Goal: Navigation & Orientation: Go to known website

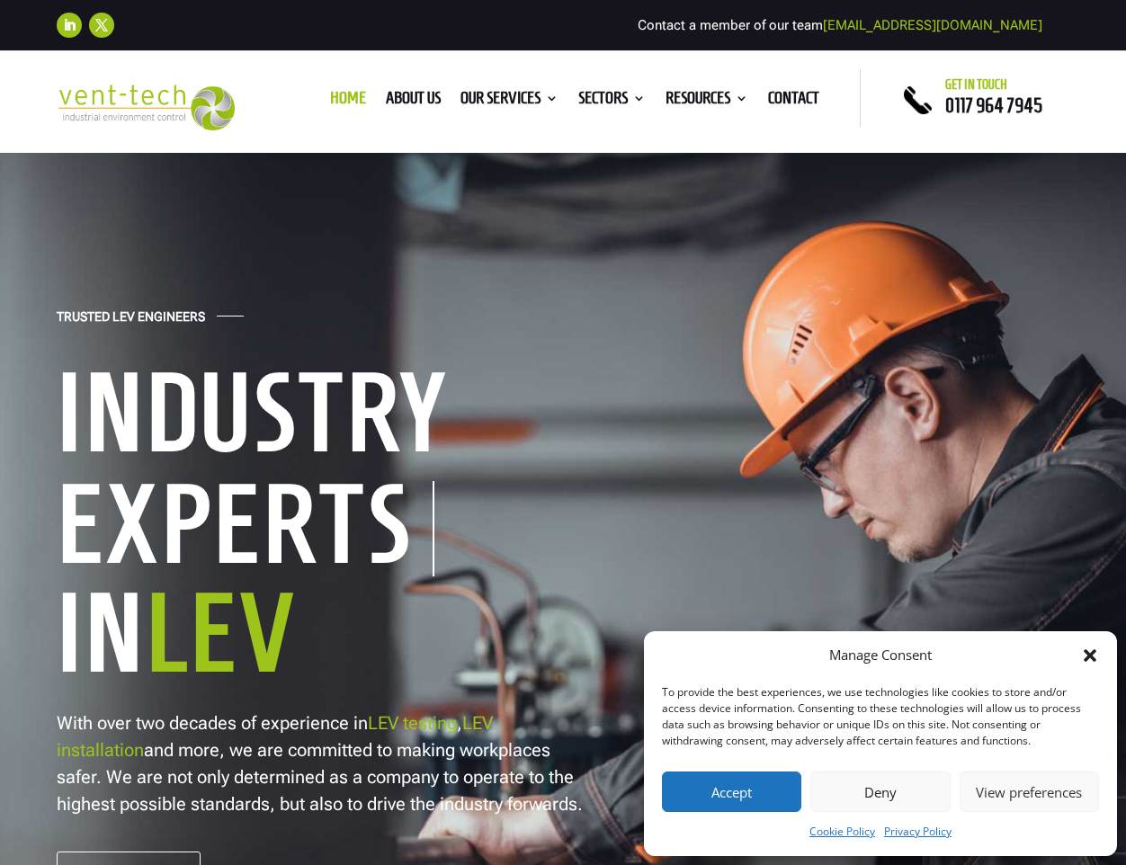
click at [1095, 655] on icon "Close dialog" at bounding box center [1090, 655] width 18 height 18
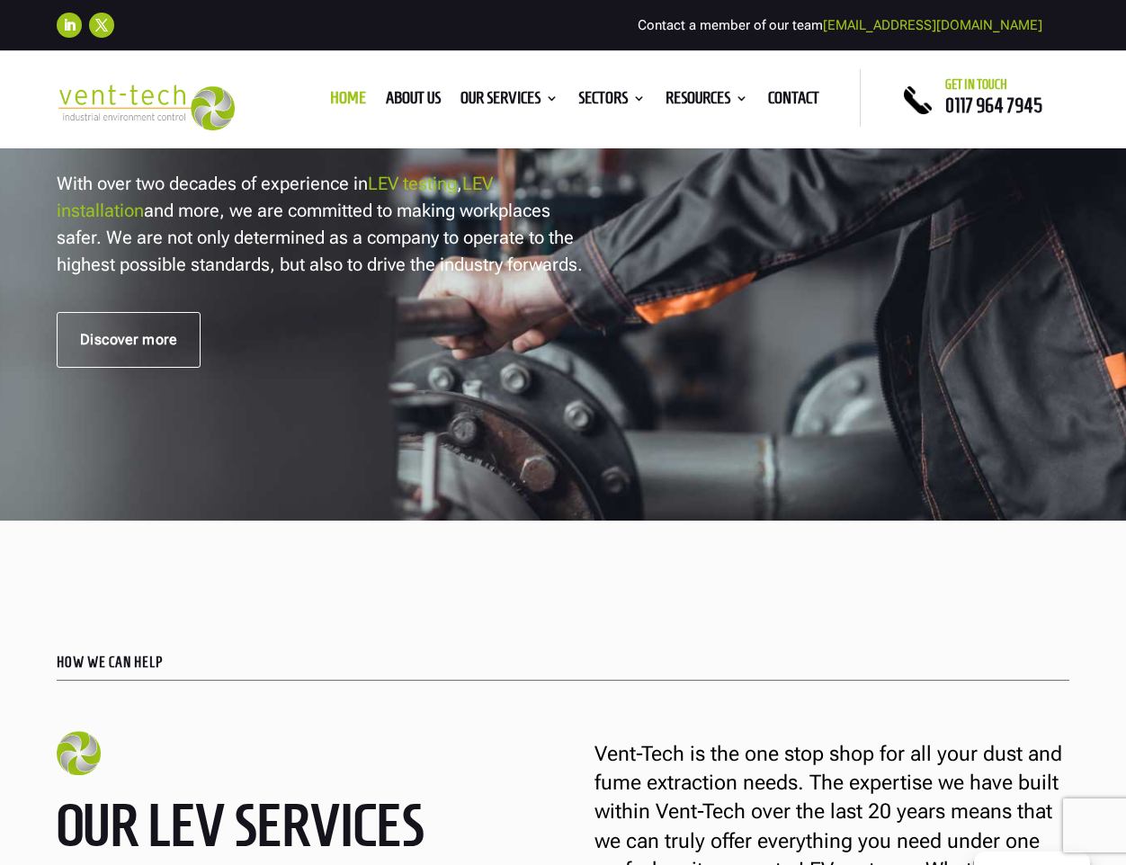
scroll to position [989, 0]
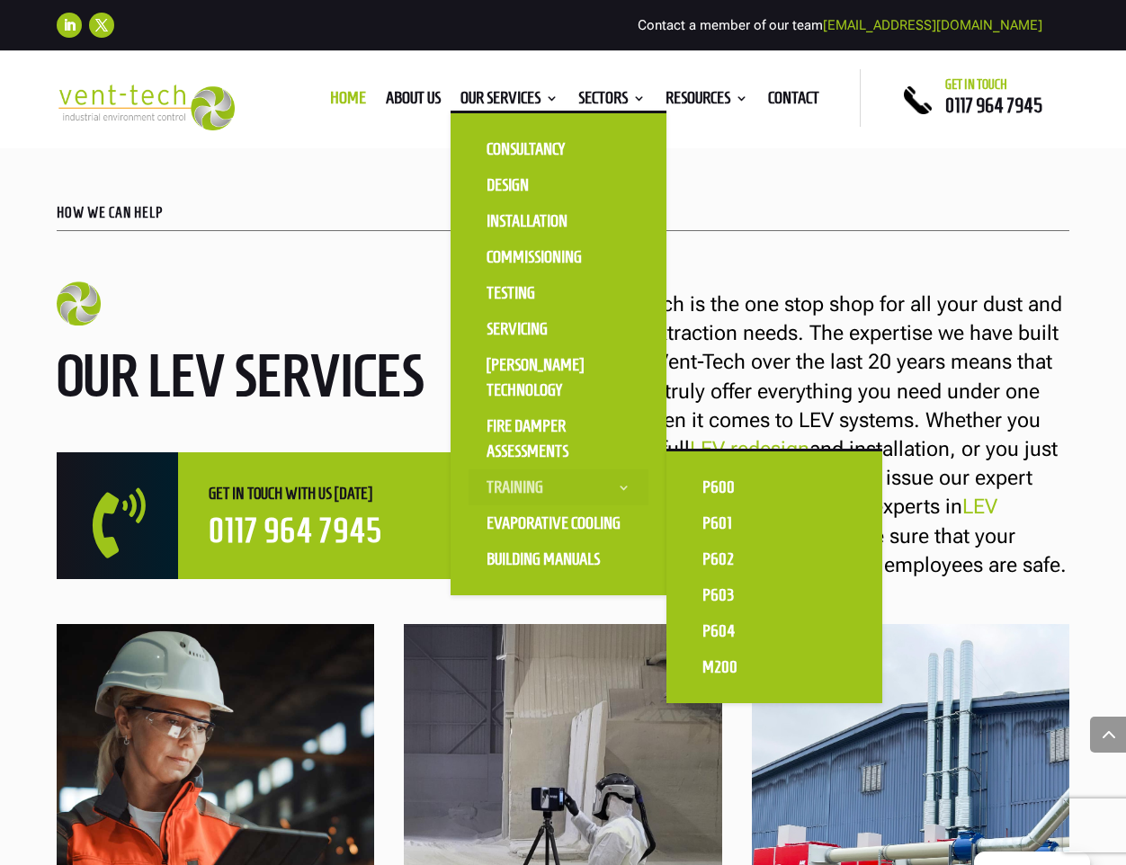
drag, startPoint x: 710, startPoint y: 493, endPoint x: 489, endPoint y: 477, distance: 221.7
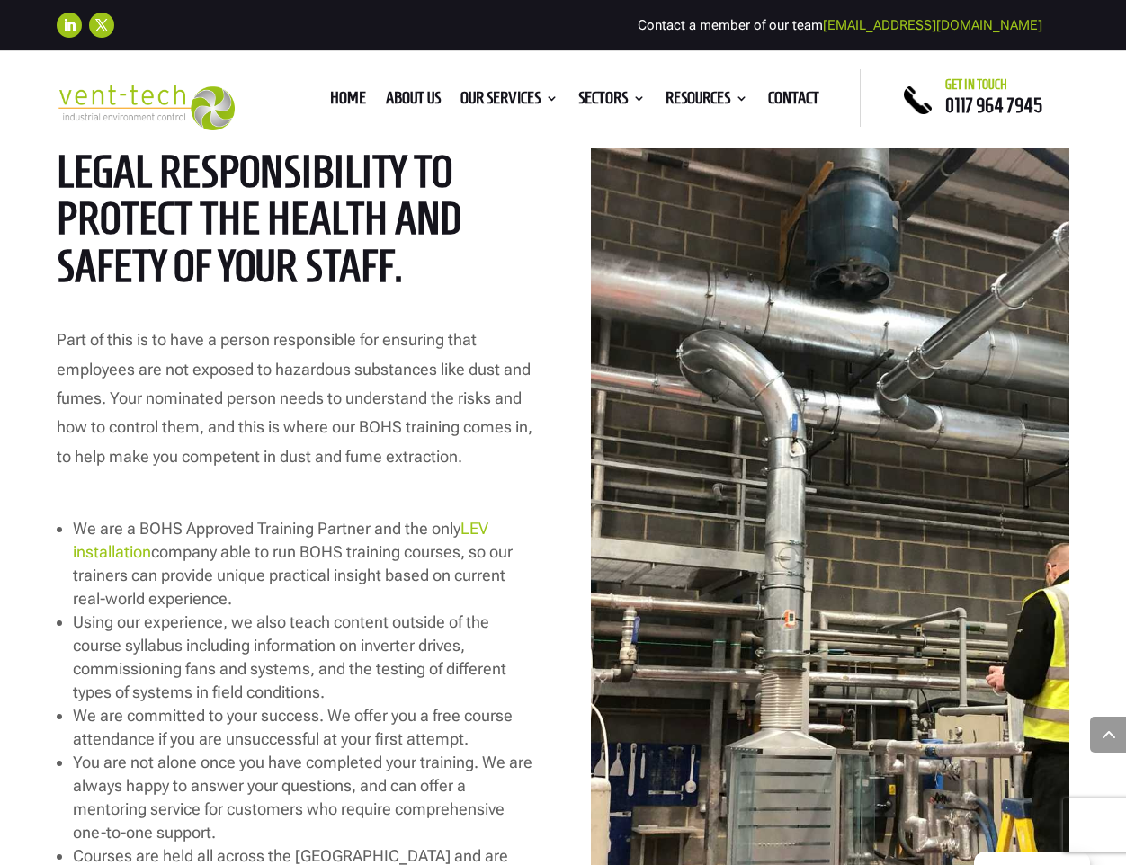
scroll to position [2068, 0]
click at [335, 94] on link "Home" at bounding box center [348, 102] width 36 height 20
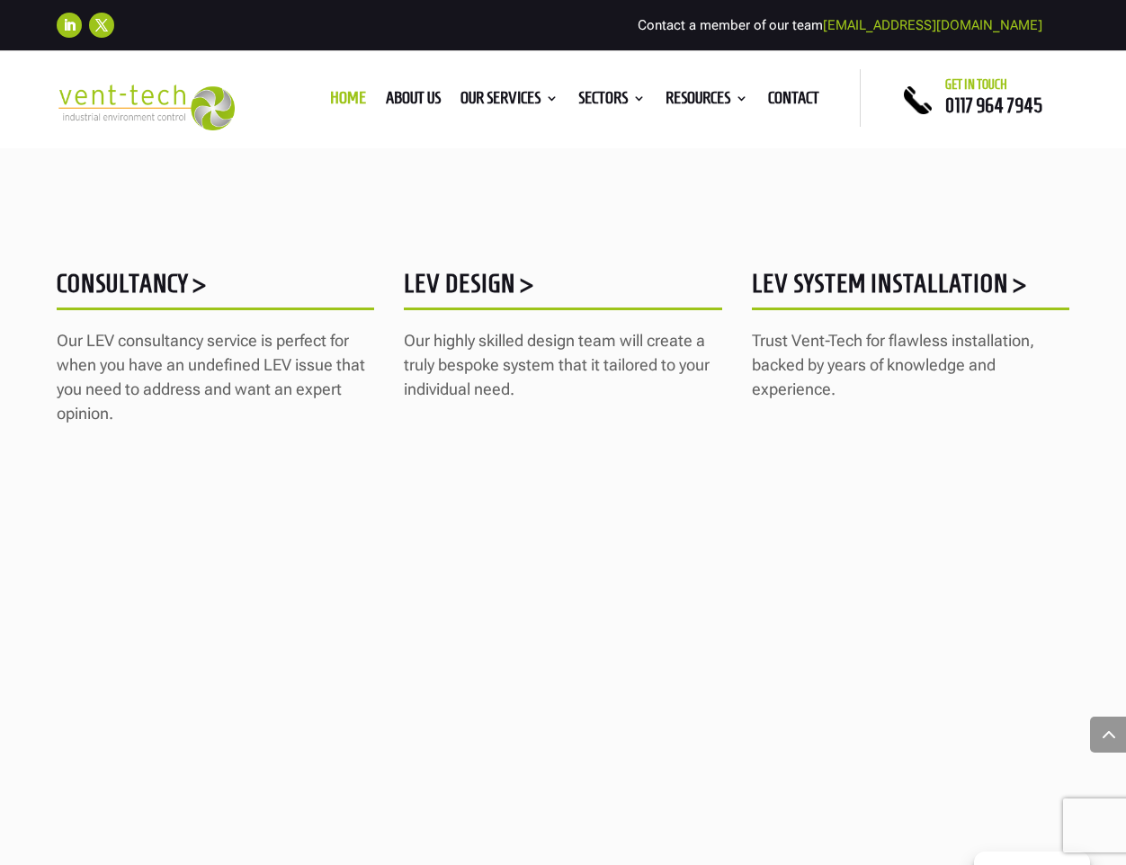
scroll to position [1708, 0]
